Goal: Transaction & Acquisition: Purchase product/service

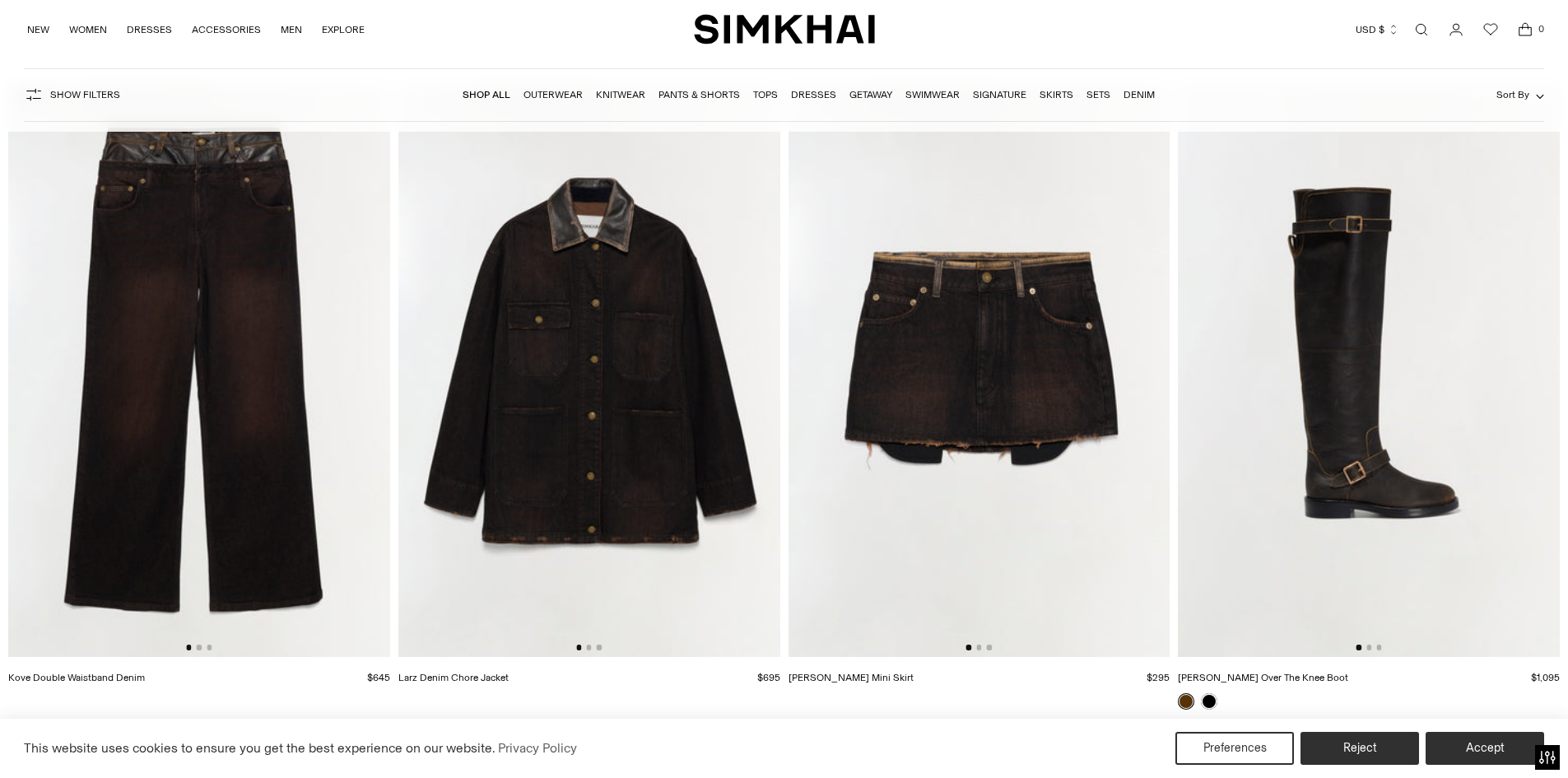
scroll to position [3457, 0]
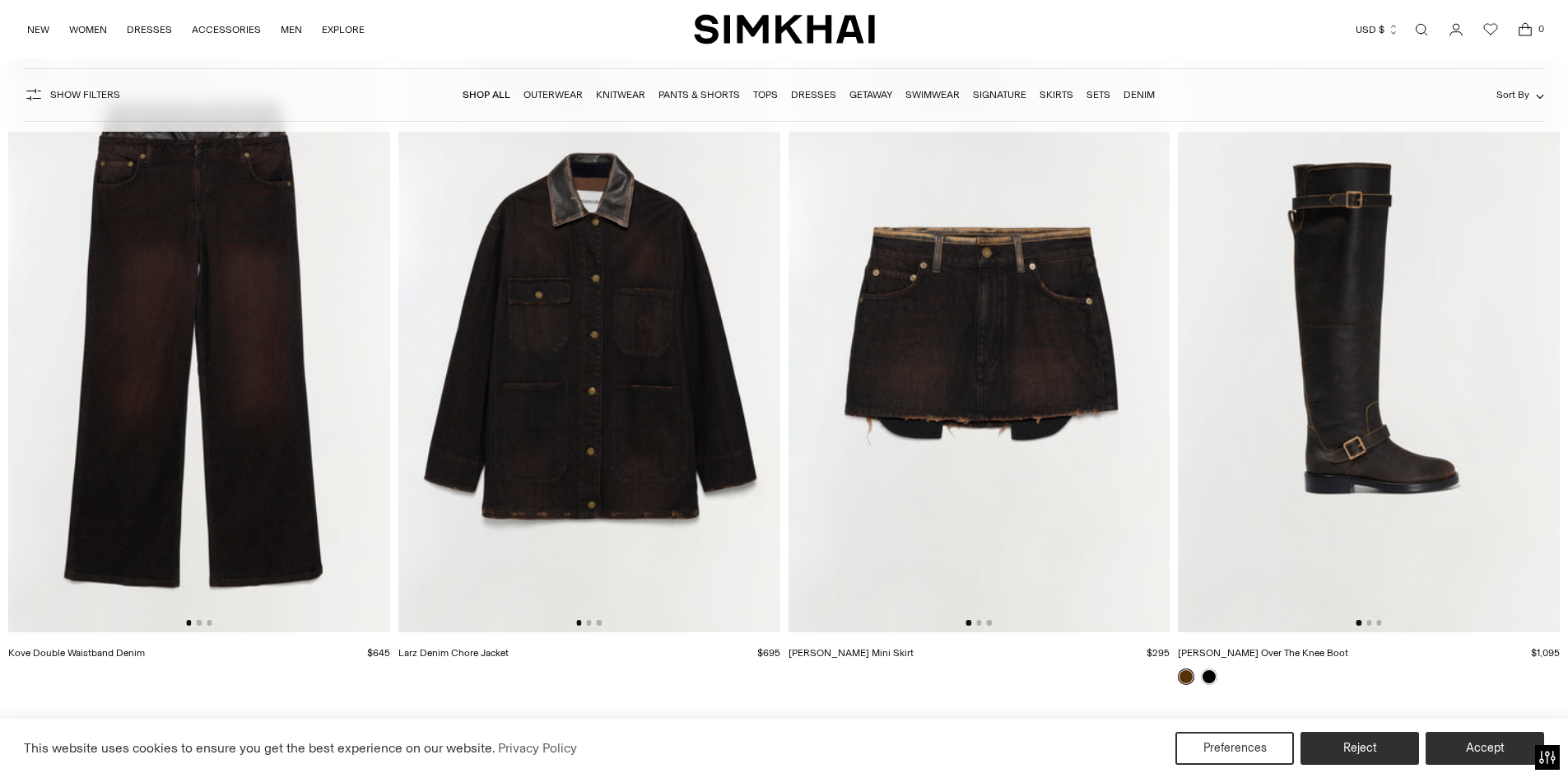
click at [818, 91] on link "Dresses" at bounding box center [814, 94] width 45 height 11
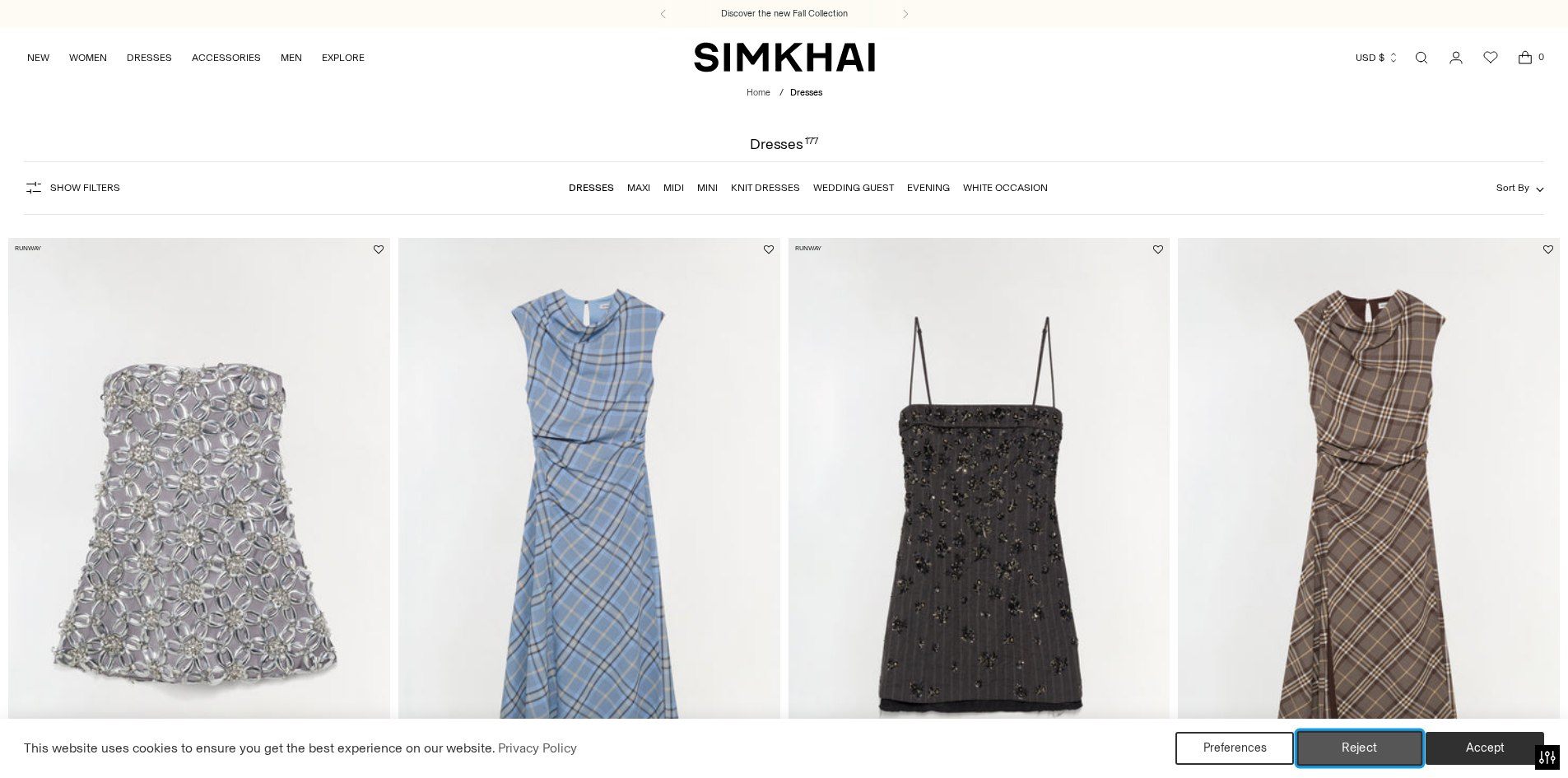
click at [1358, 755] on button "Reject" at bounding box center [1360, 748] width 126 height 35
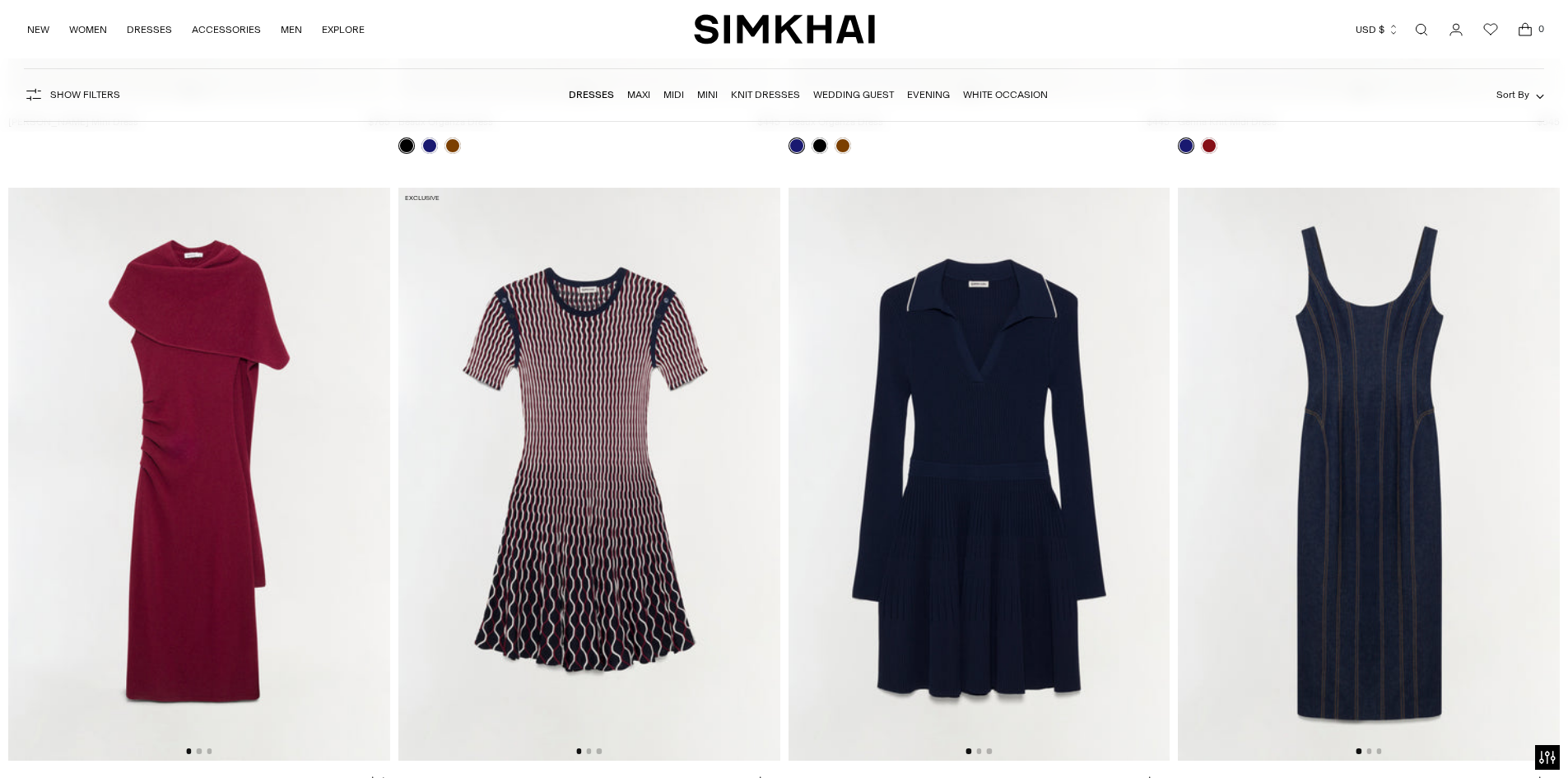
scroll to position [4775, 0]
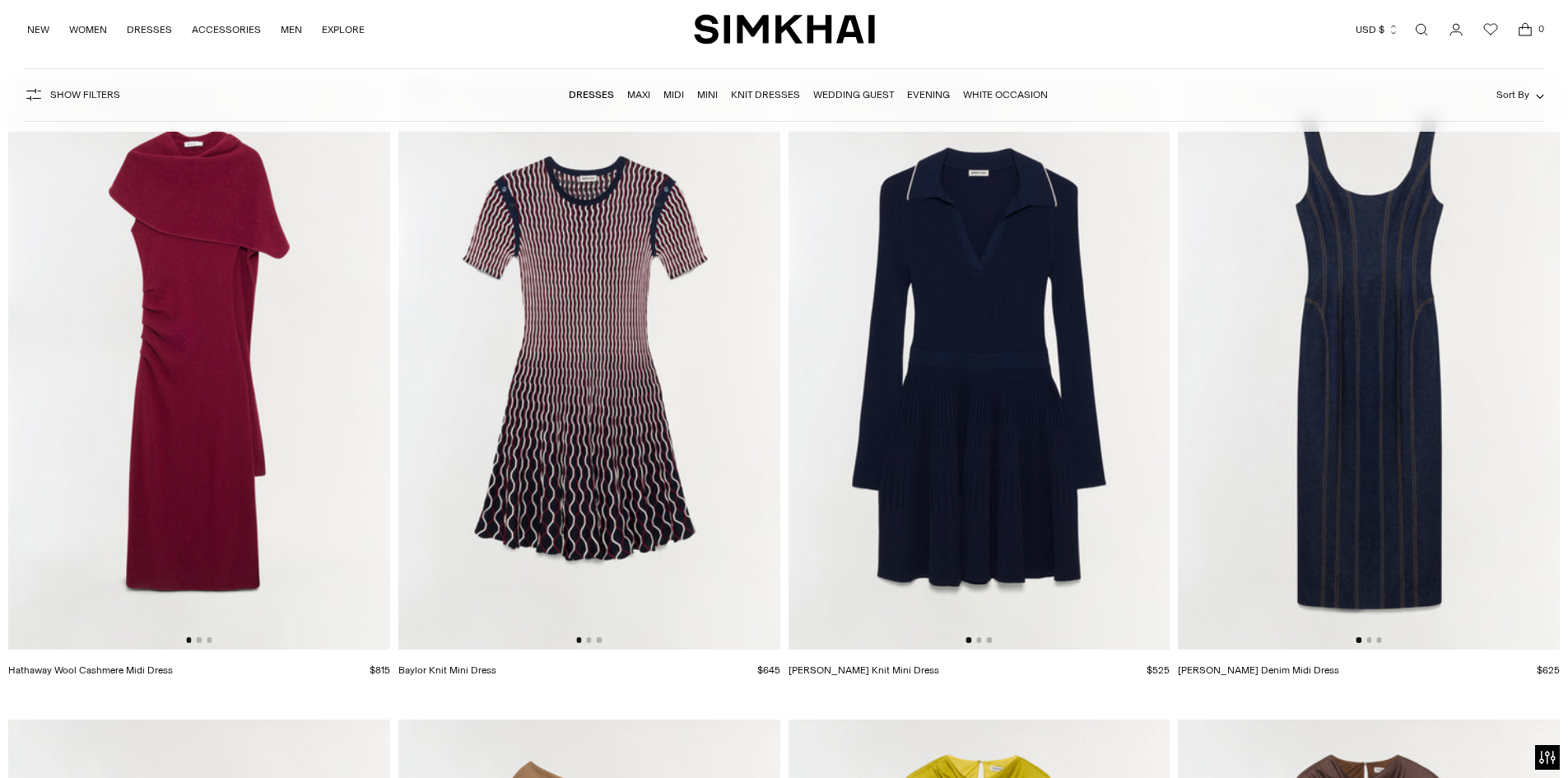
click at [1412, 451] on img at bounding box center [1369, 363] width 382 height 573
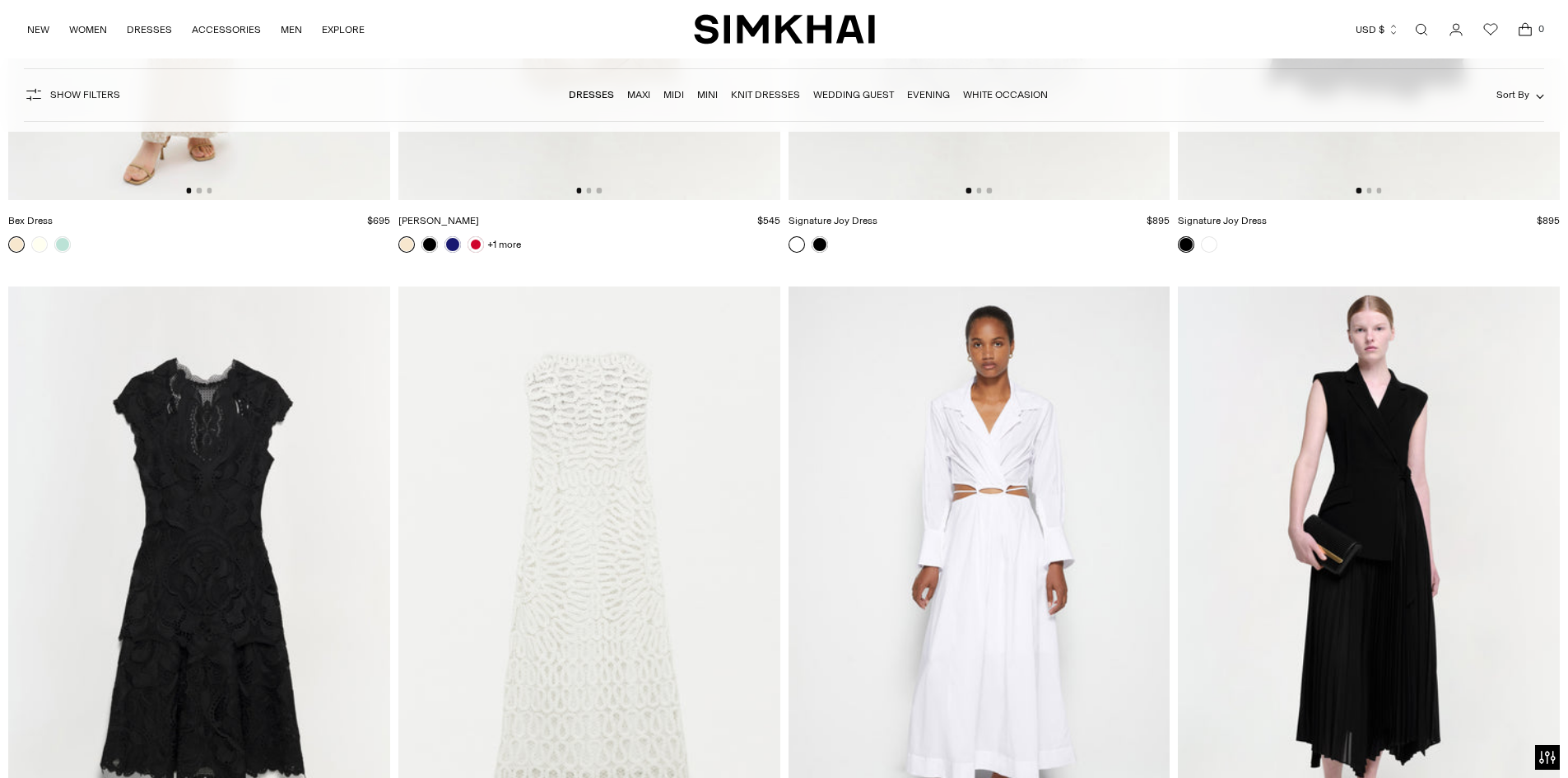
scroll to position [28239, 0]
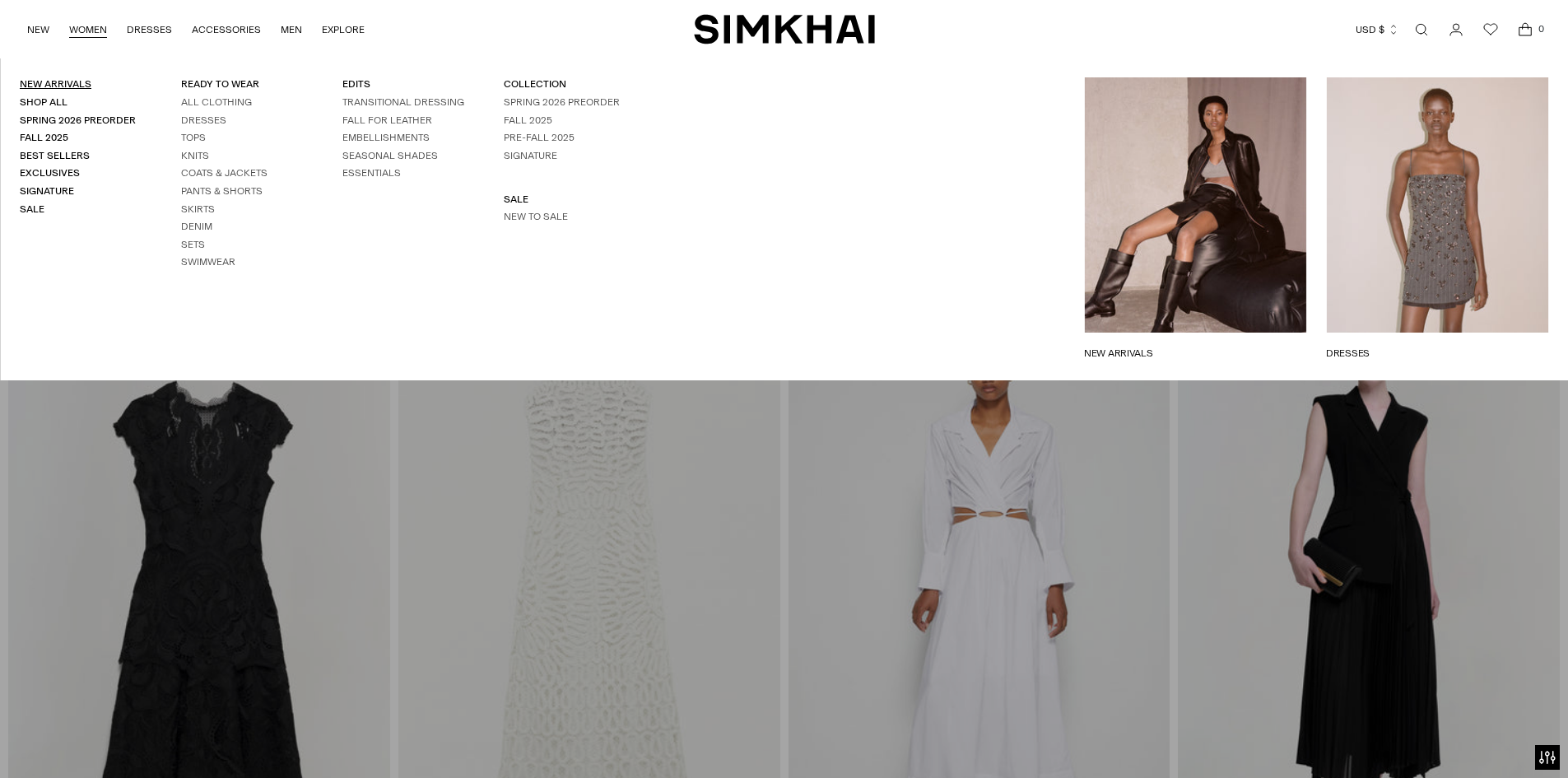
click at [77, 84] on link "New Arrivals" at bounding box center [56, 84] width 71 height 11
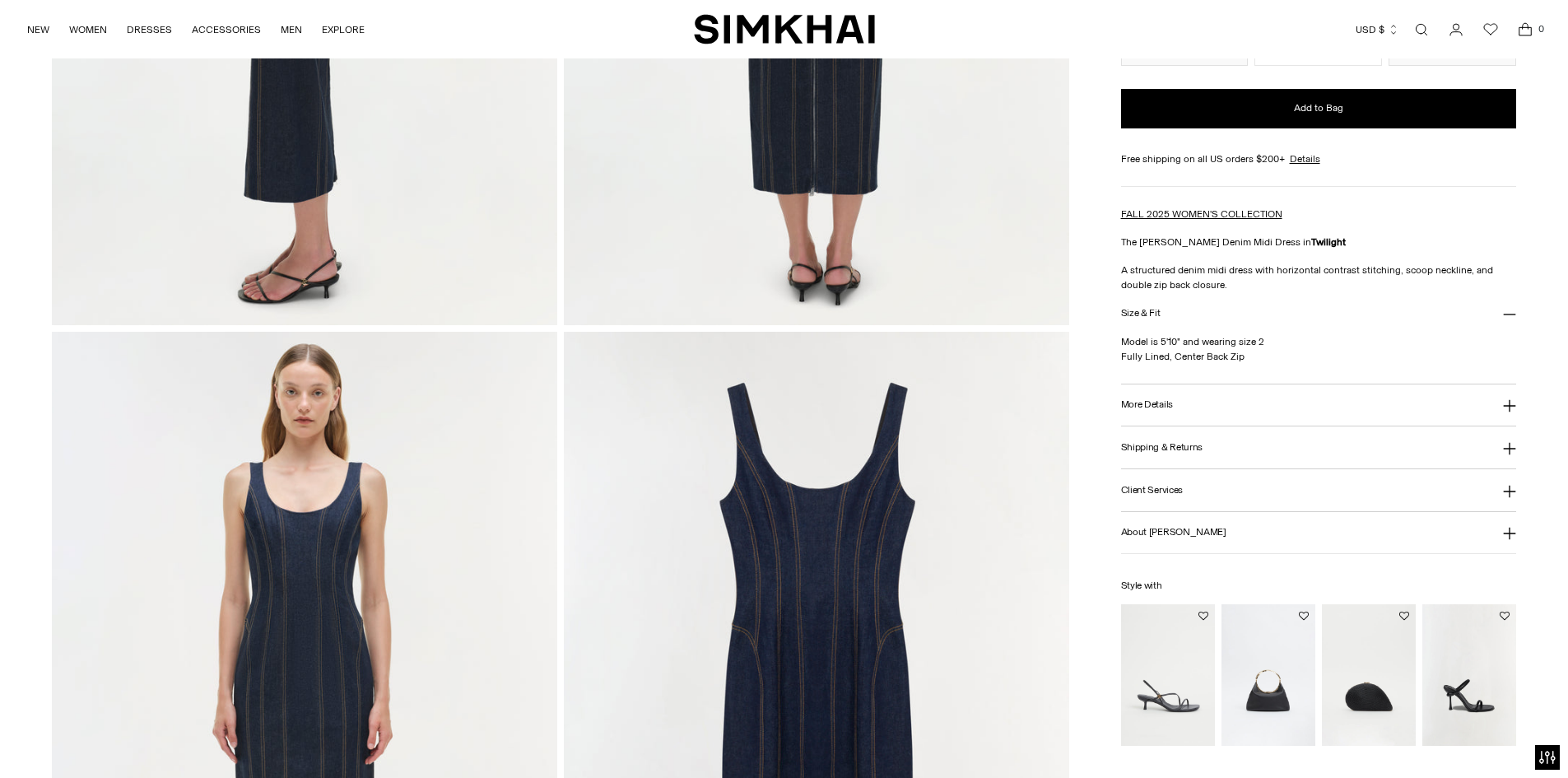
scroll to position [1647, 0]
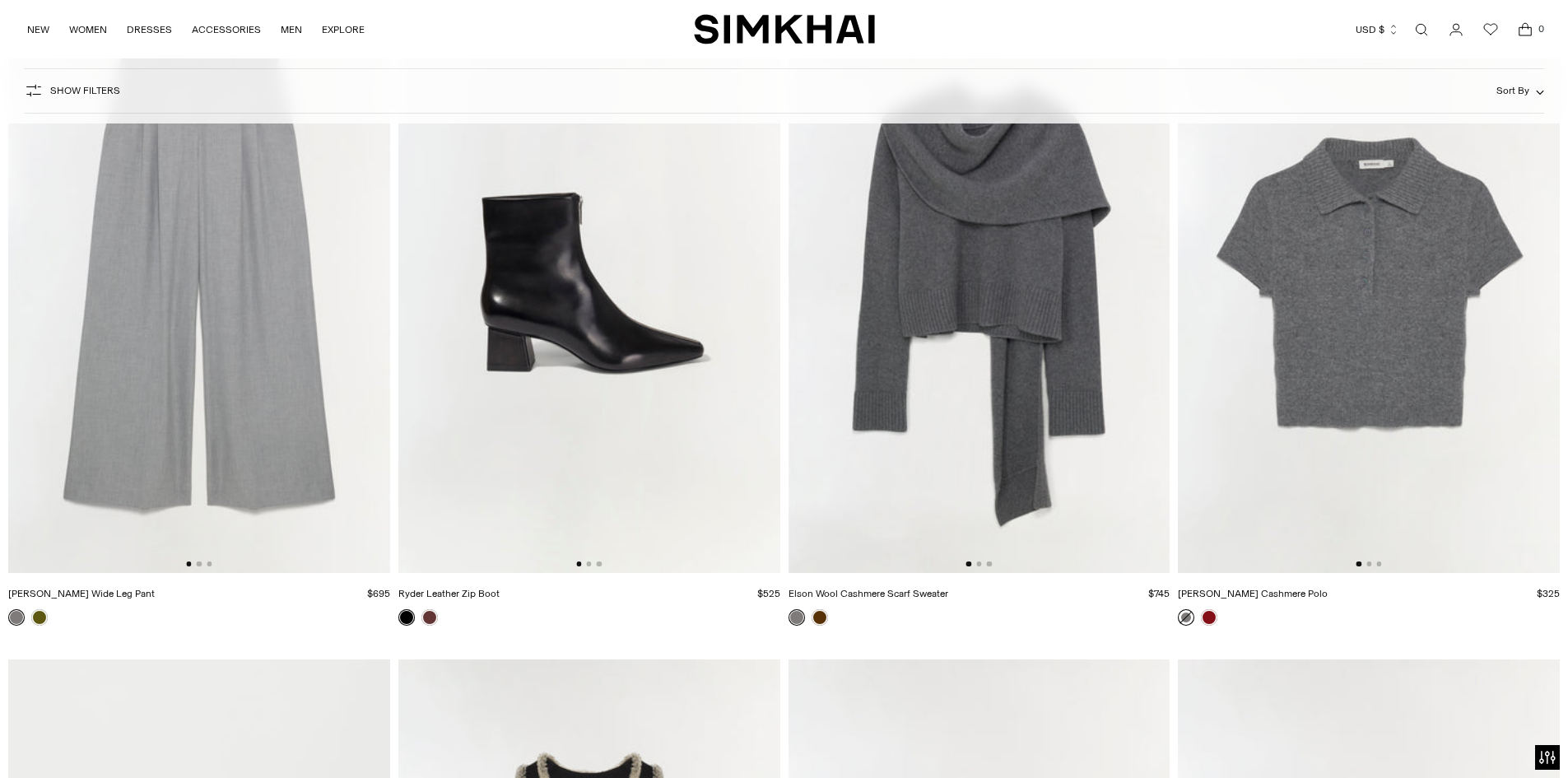
scroll to position [10785, 0]
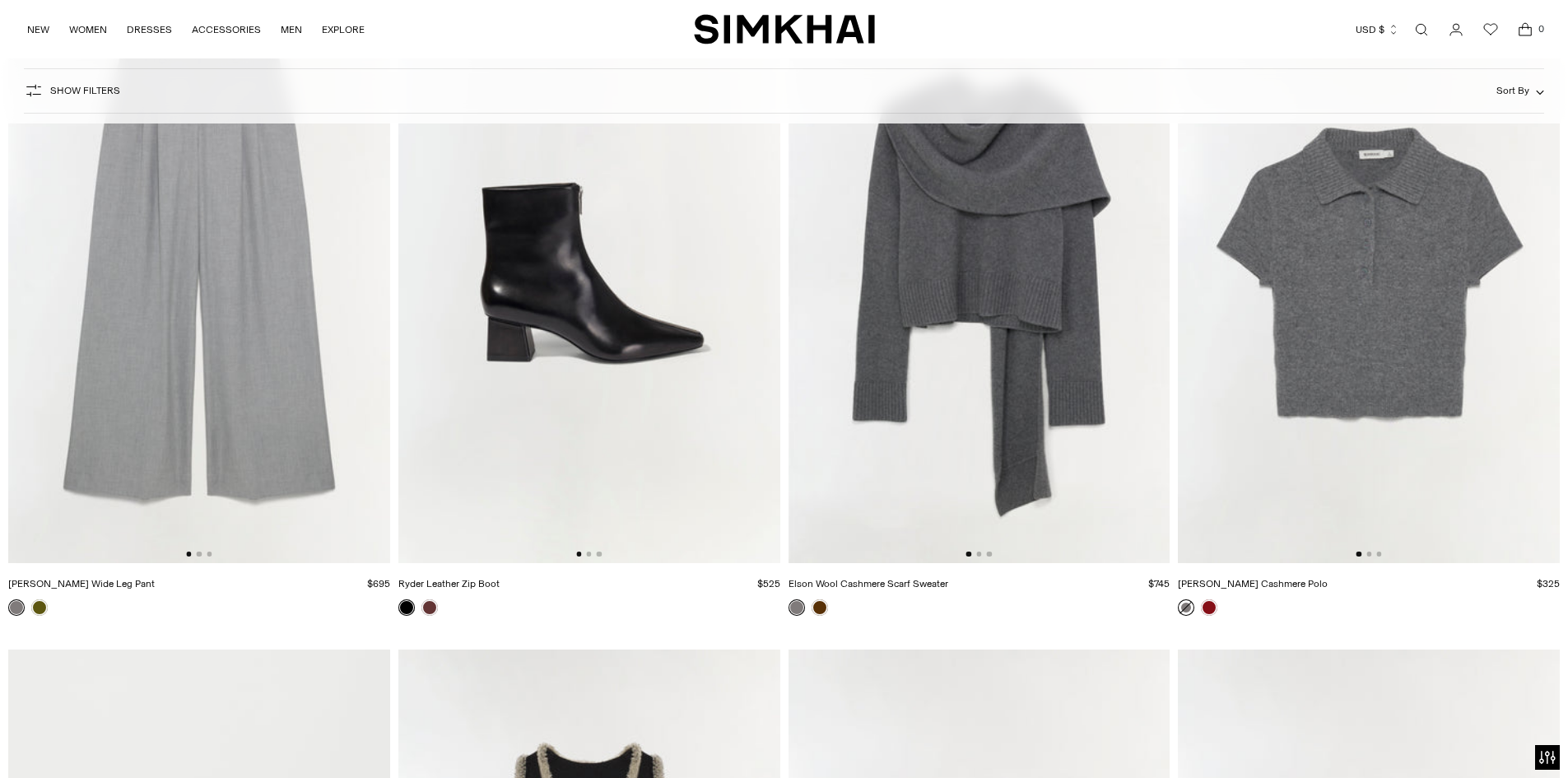
click at [200, 446] on img at bounding box center [198, 278] width 382 height 573
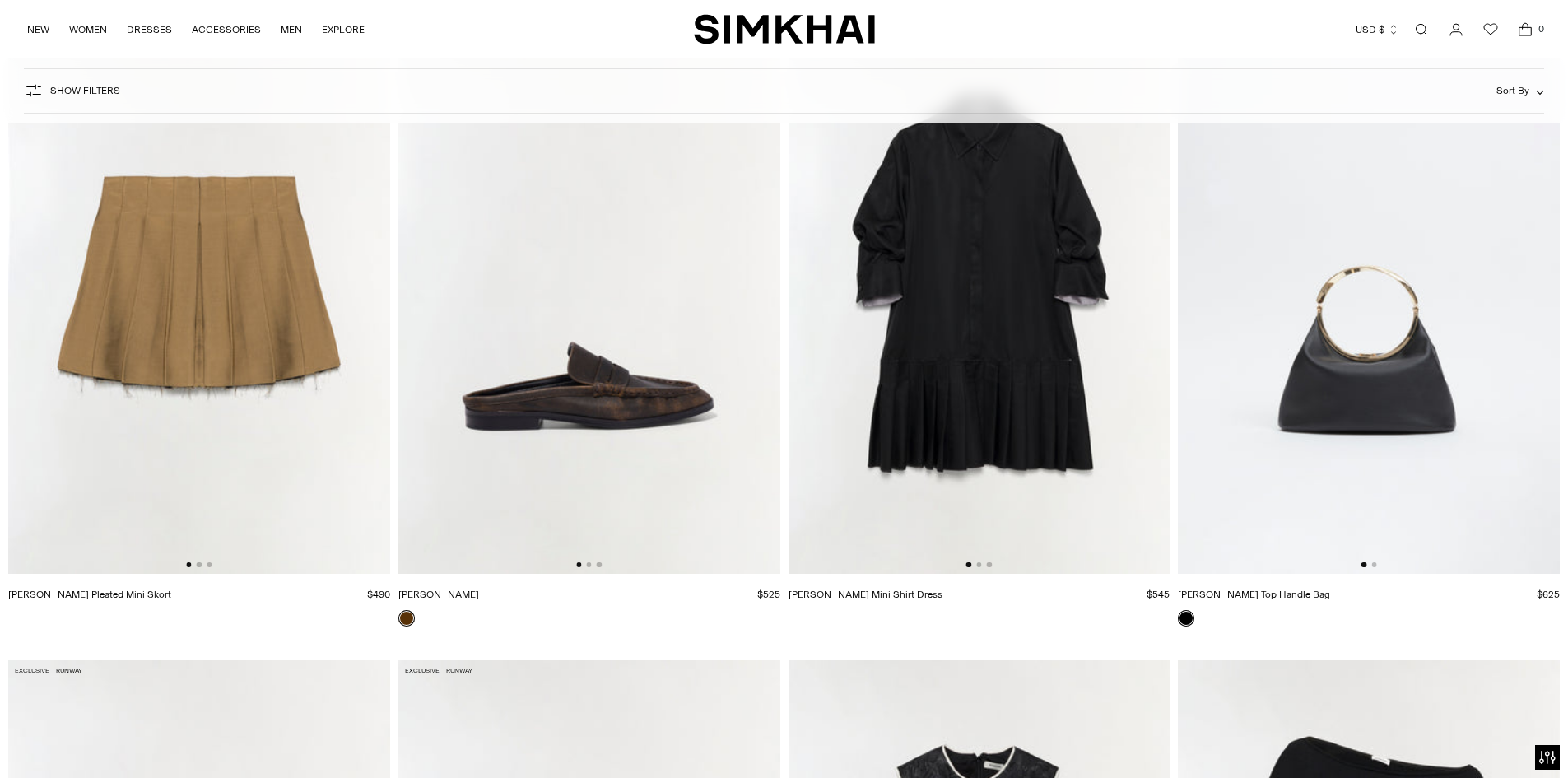
scroll to position [13420, 0]
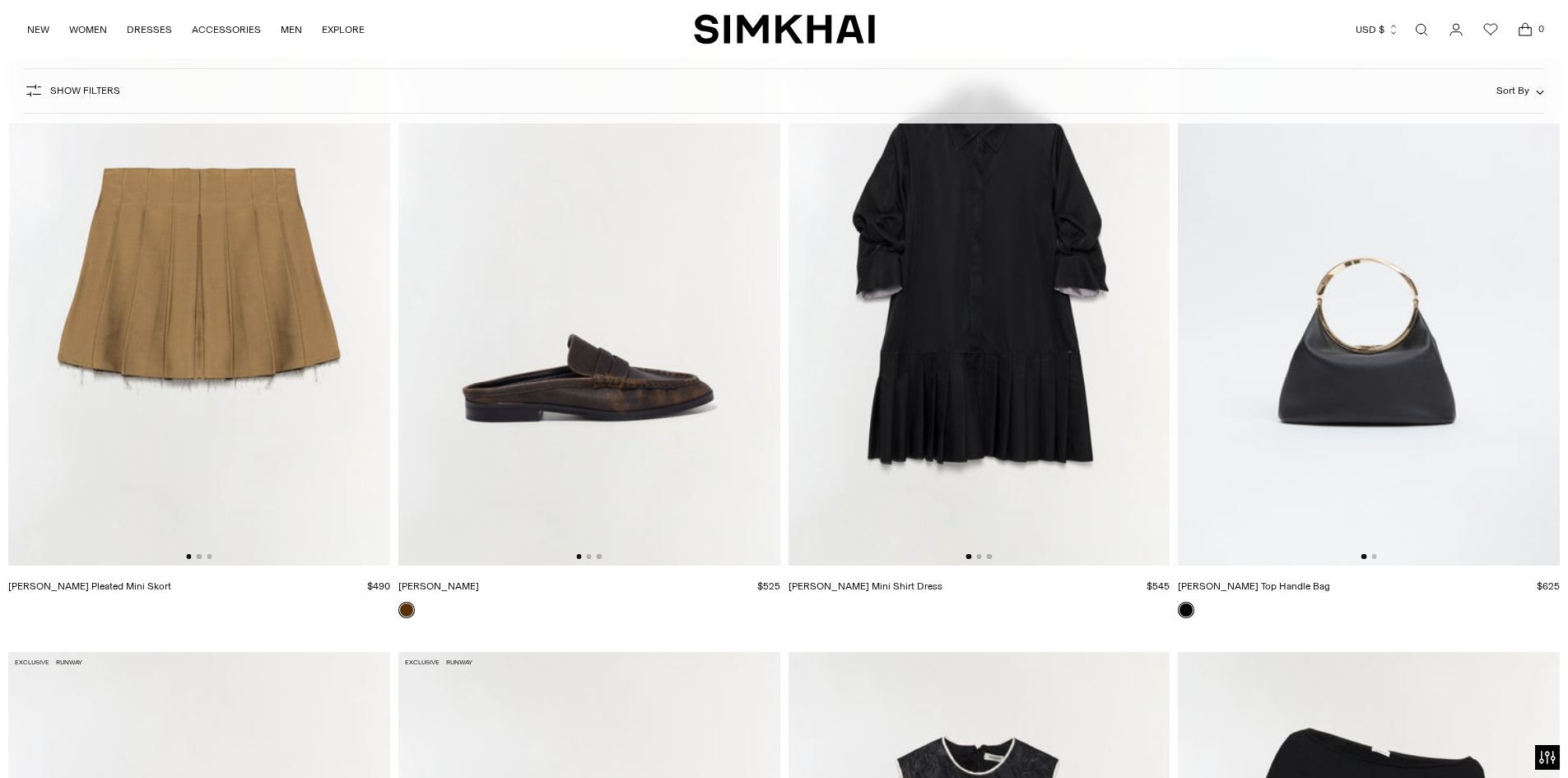
click at [583, 407] on img at bounding box center [589, 278] width 382 height 573
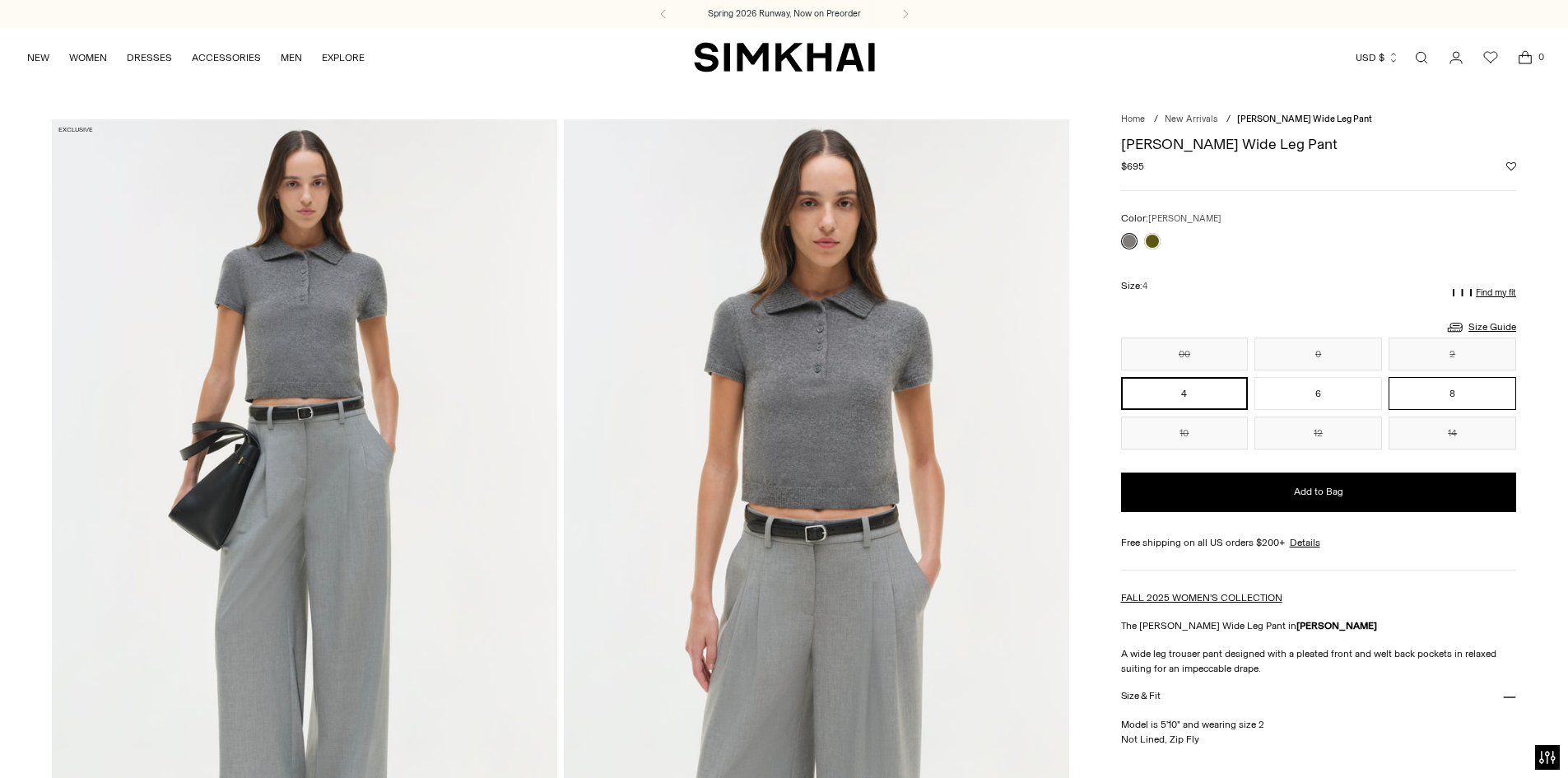
click at [1427, 390] on button "8" at bounding box center [1452, 393] width 128 height 33
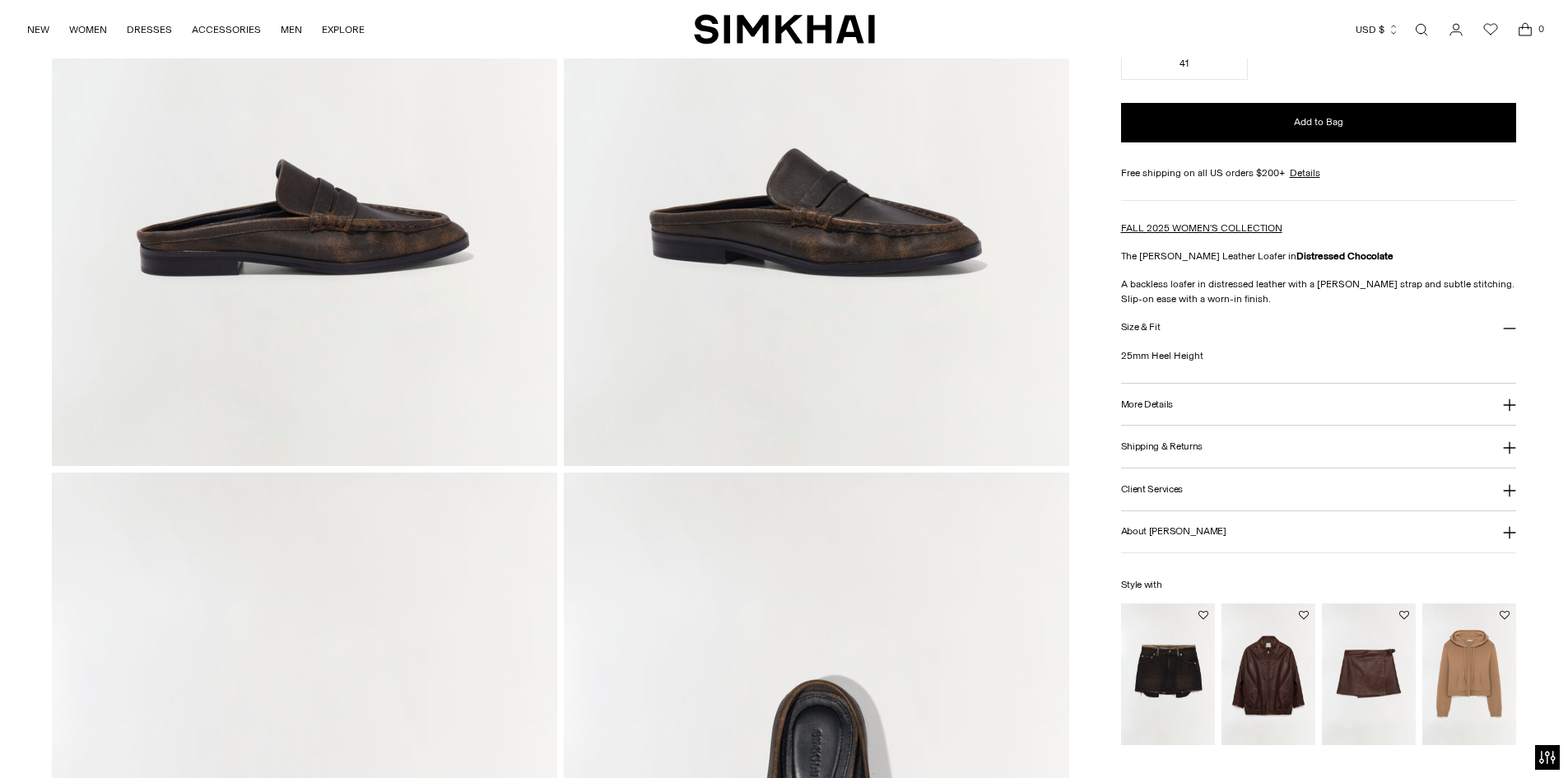
scroll to position [741, 0]
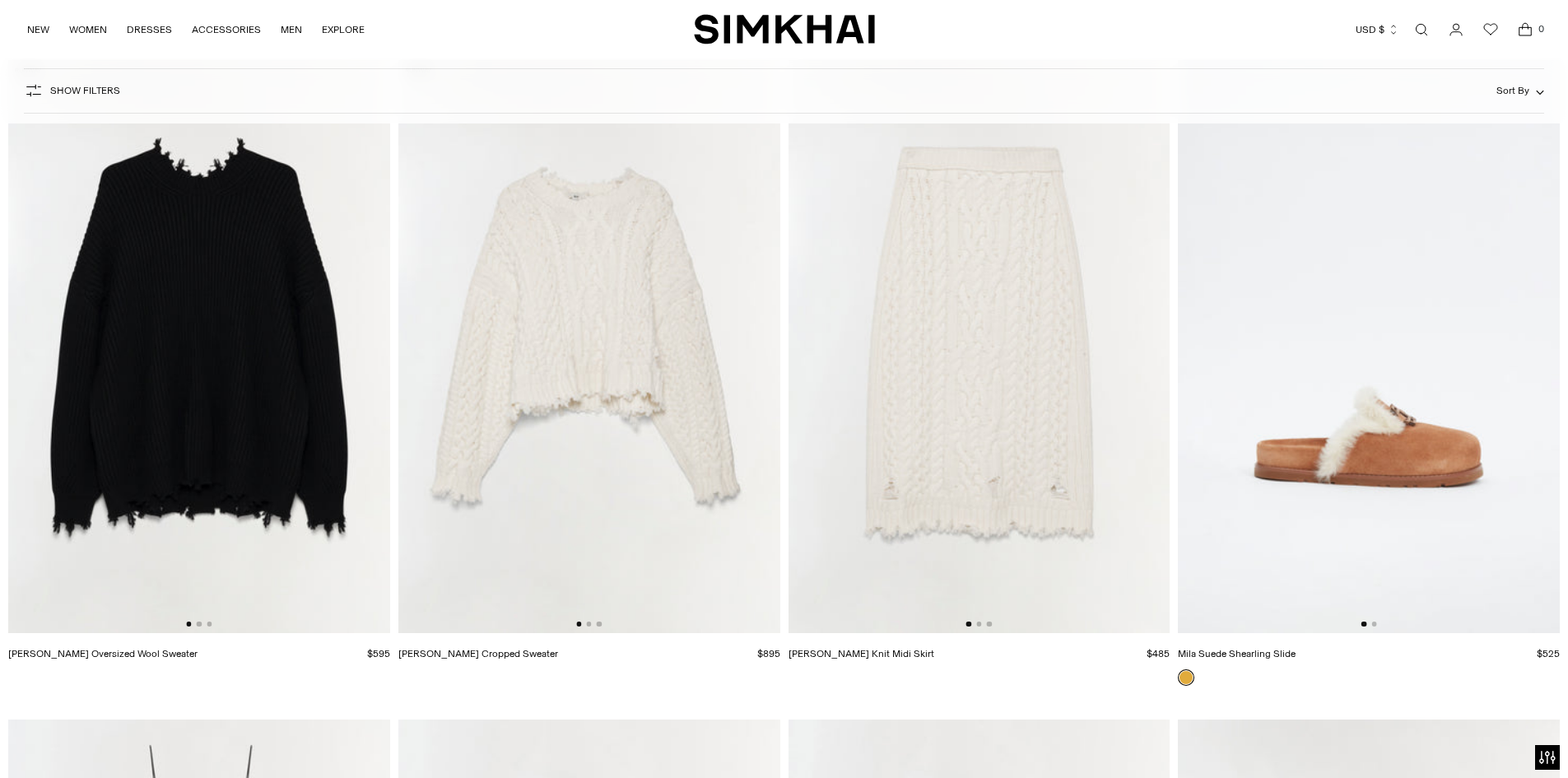
scroll to position [29163, 0]
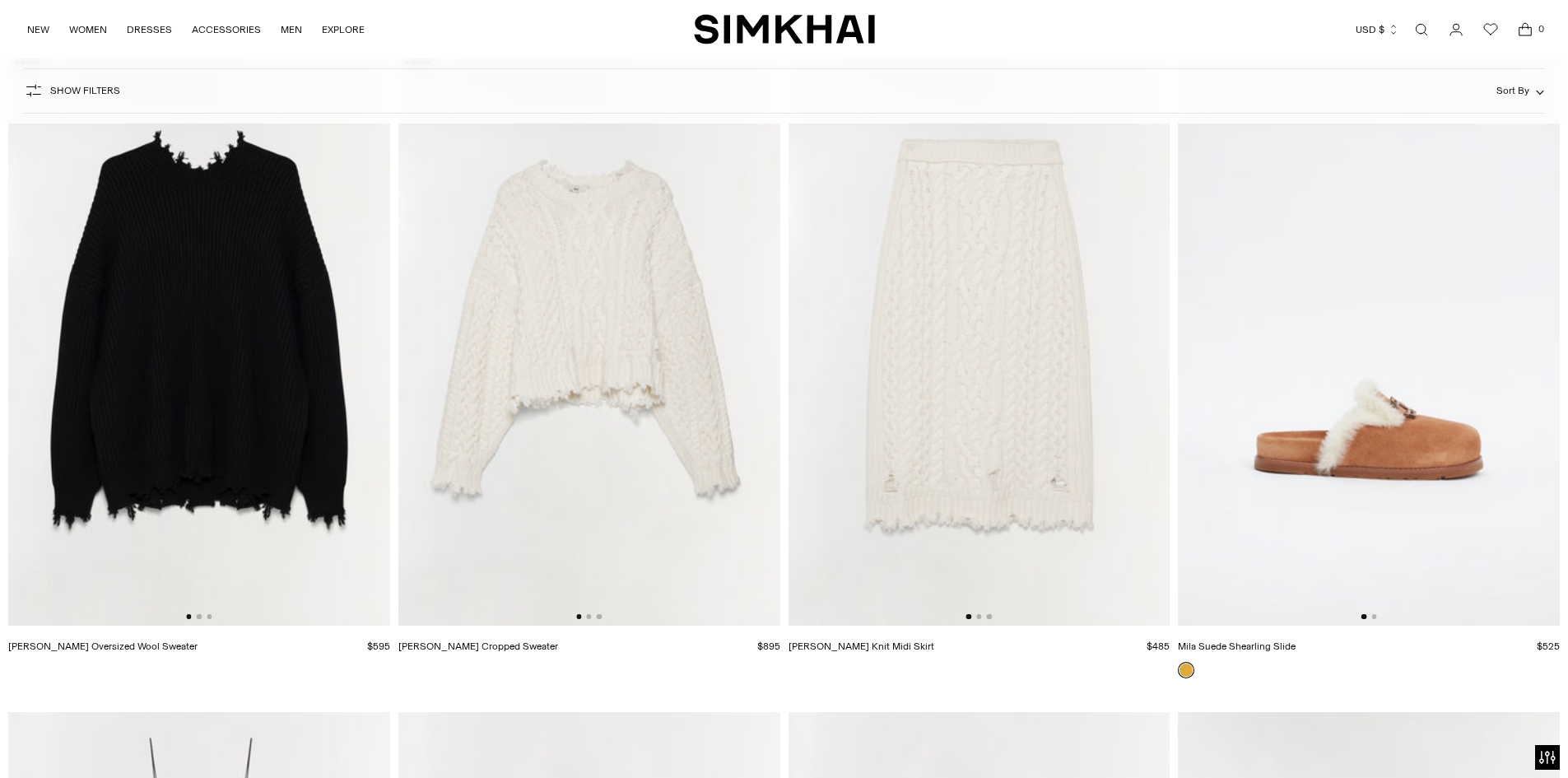
click at [1428, 473] on img at bounding box center [1369, 339] width 382 height 573
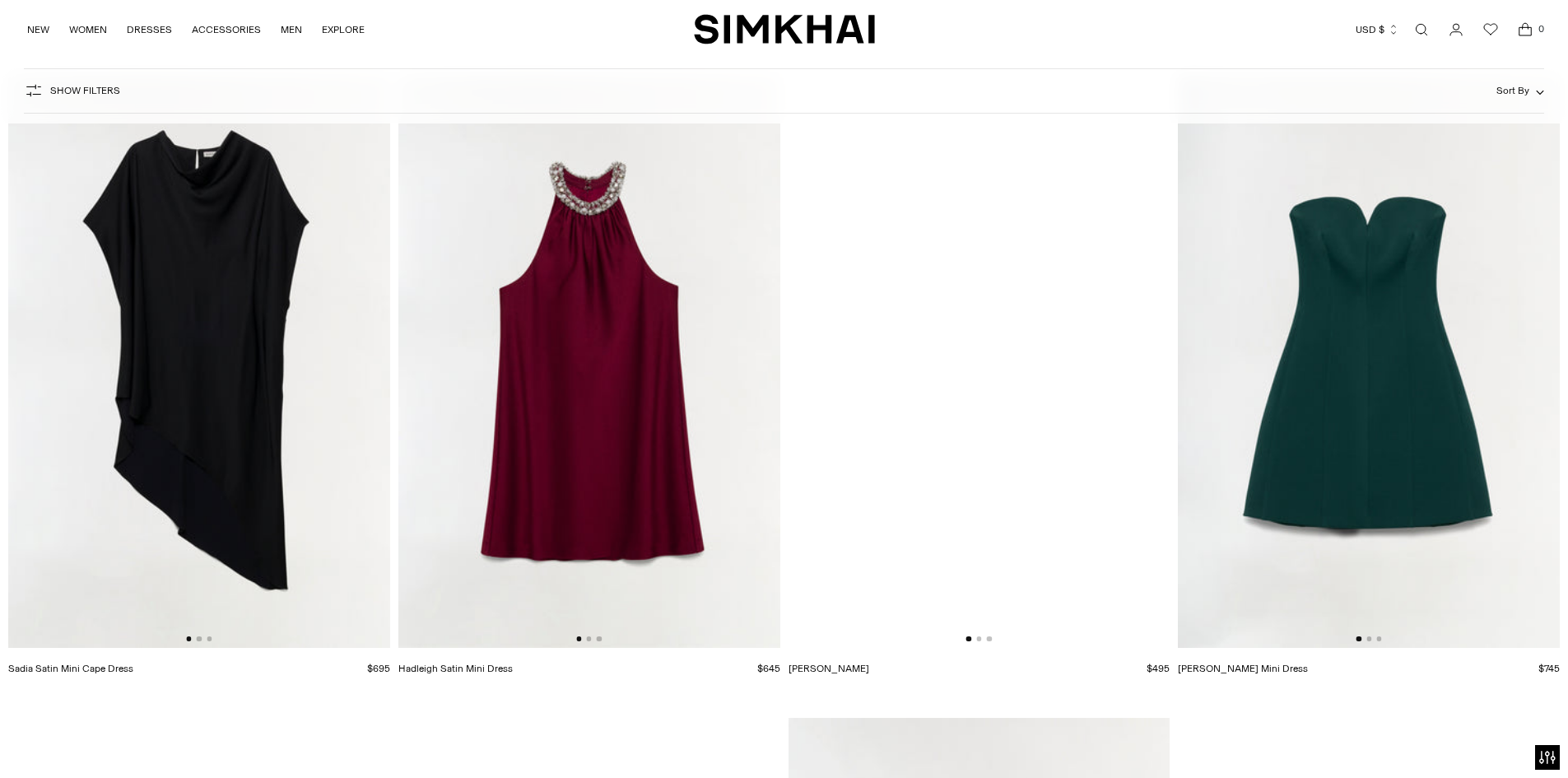
scroll to position [55508, 0]
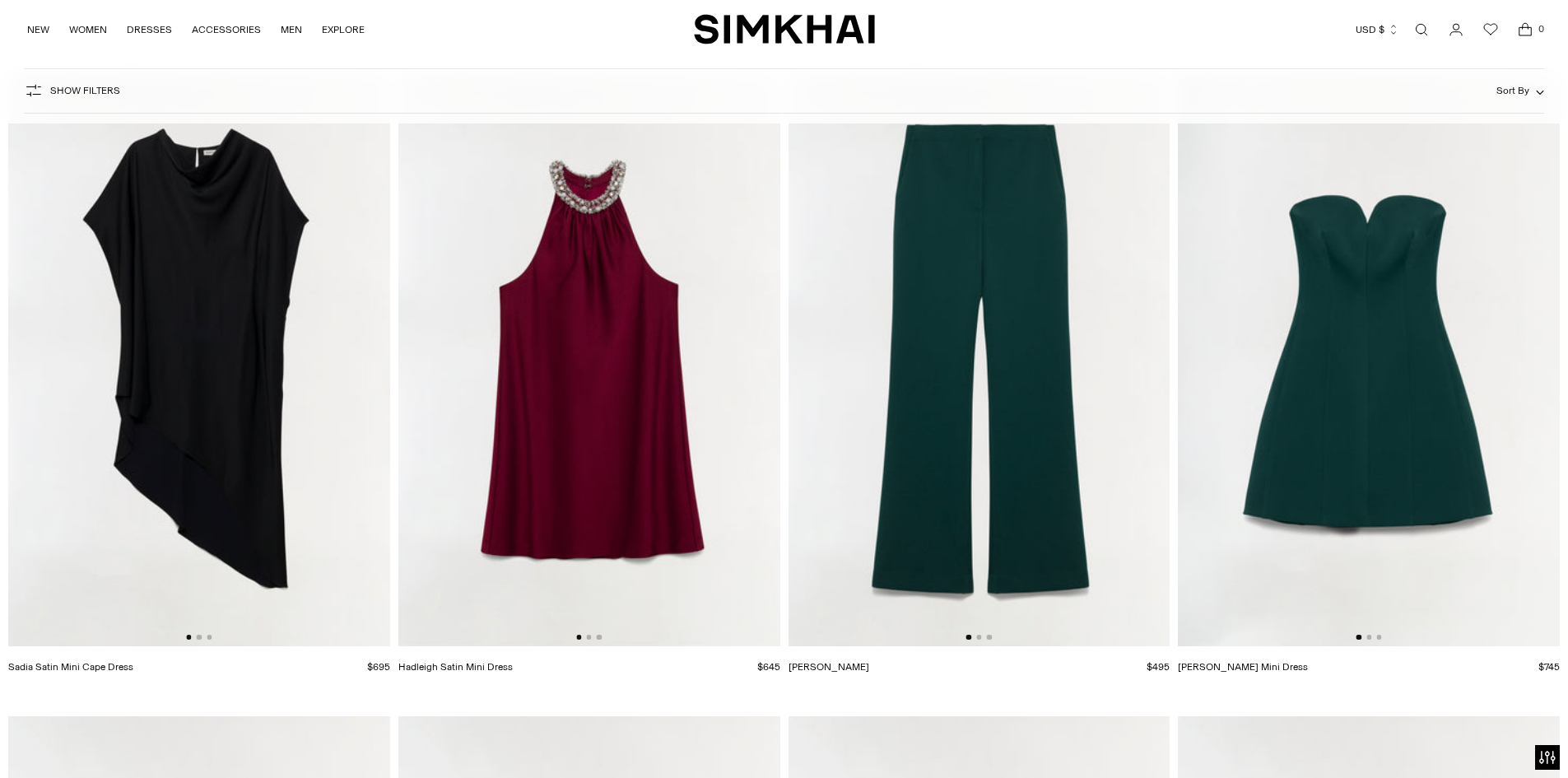
click at [1009, 499] on img at bounding box center [979, 359] width 382 height 573
click at [1389, 433] on img at bounding box center [1369, 359] width 382 height 573
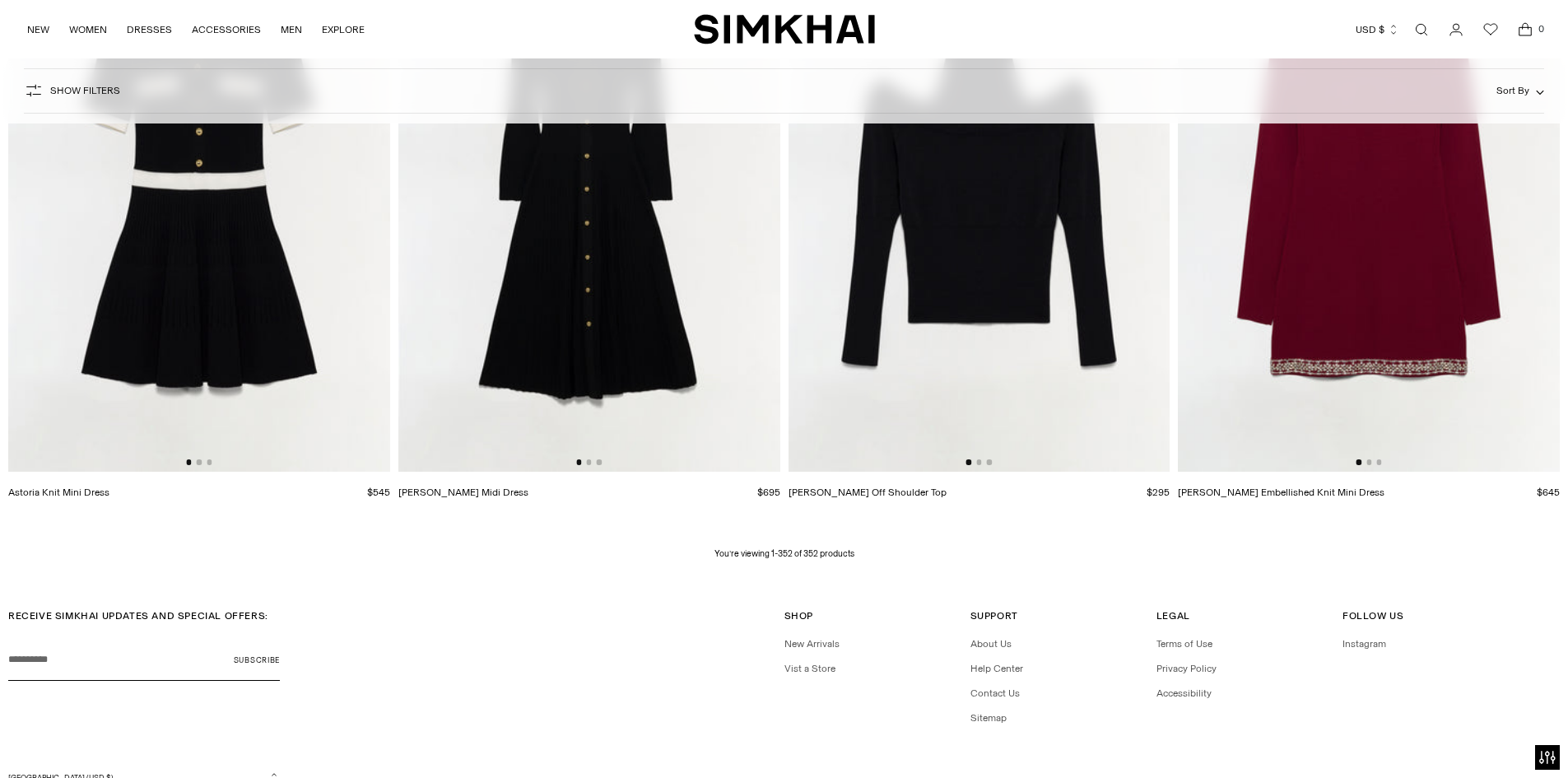
scroll to position [57723, 0]
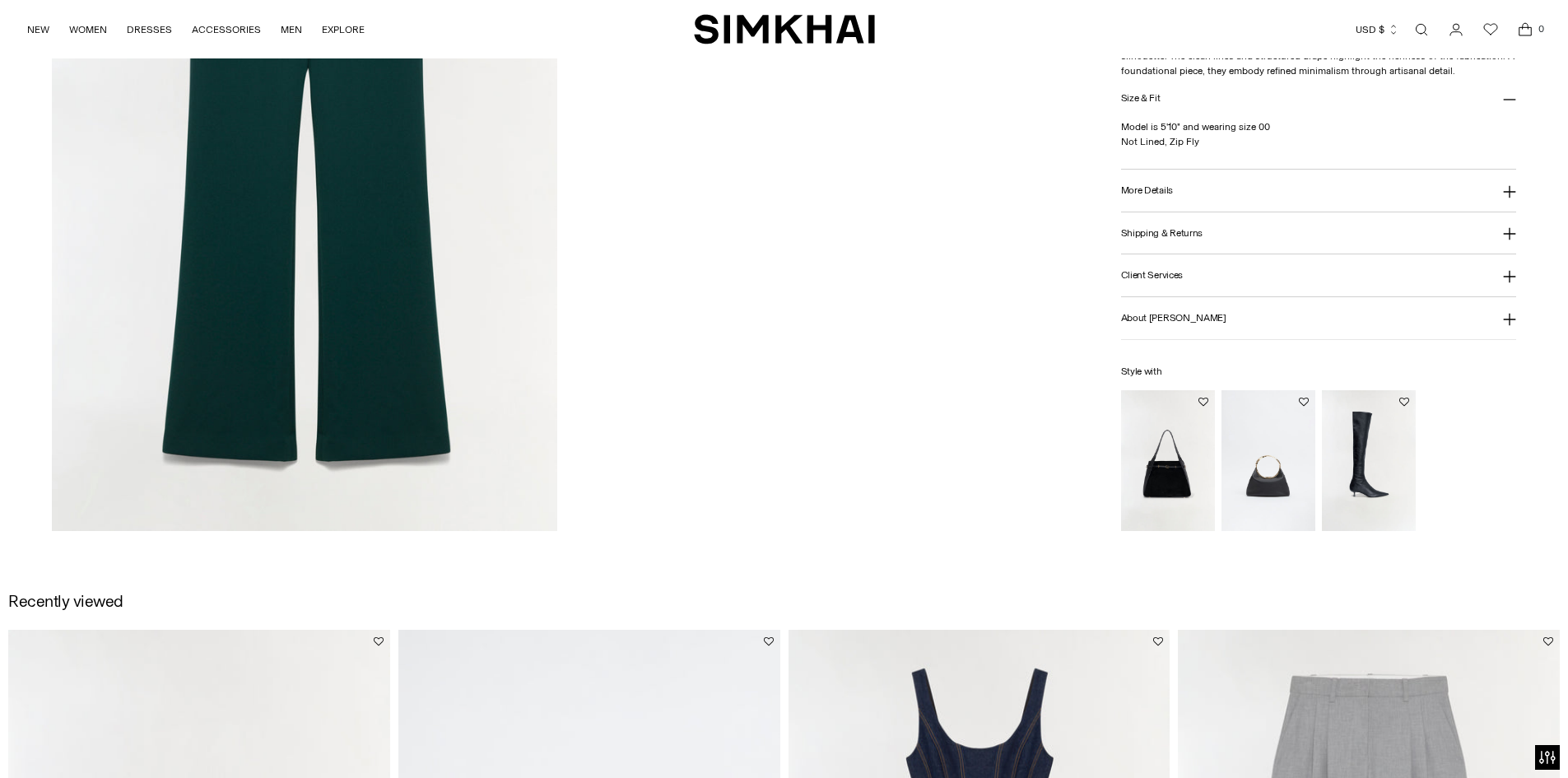
scroll to position [1894, 0]
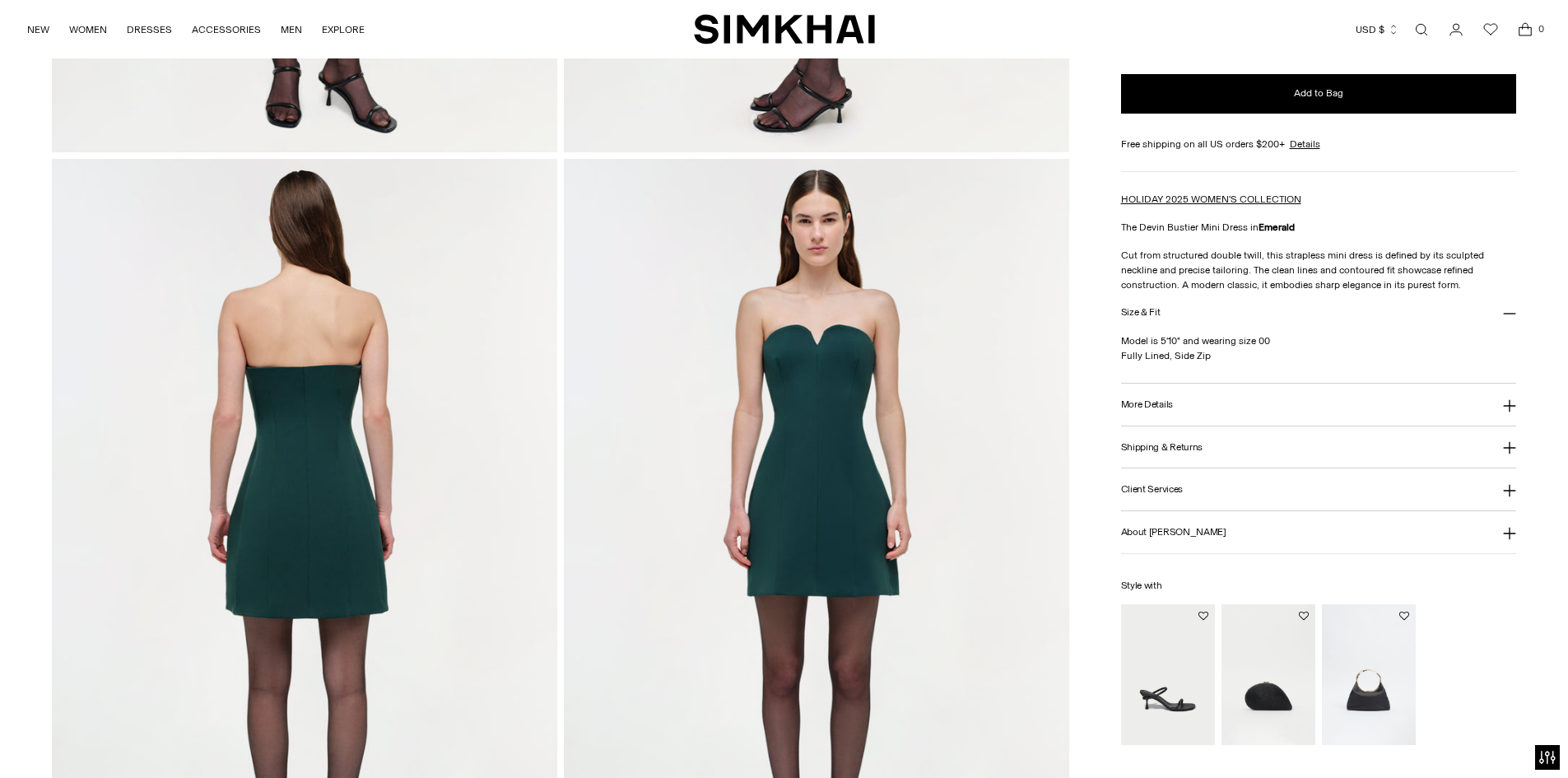
scroll to position [741, 0]
